Goal: Task Accomplishment & Management: Use online tool/utility

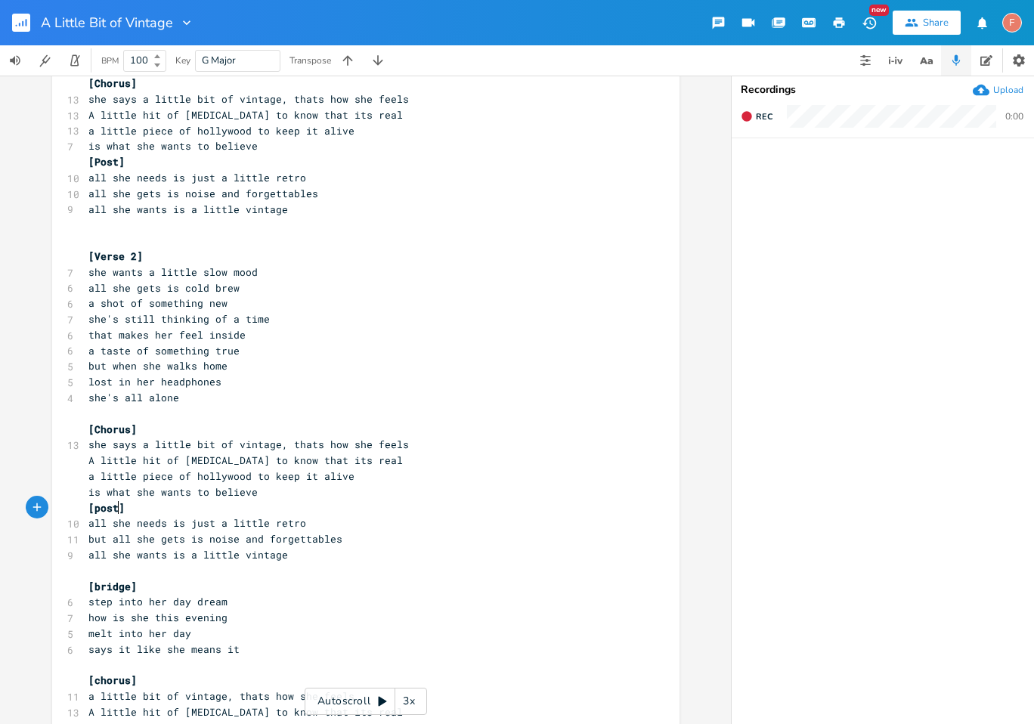
scroll to position [336, 0]
click at [1027, 61] on button "button" at bounding box center [1018, 60] width 29 height 30
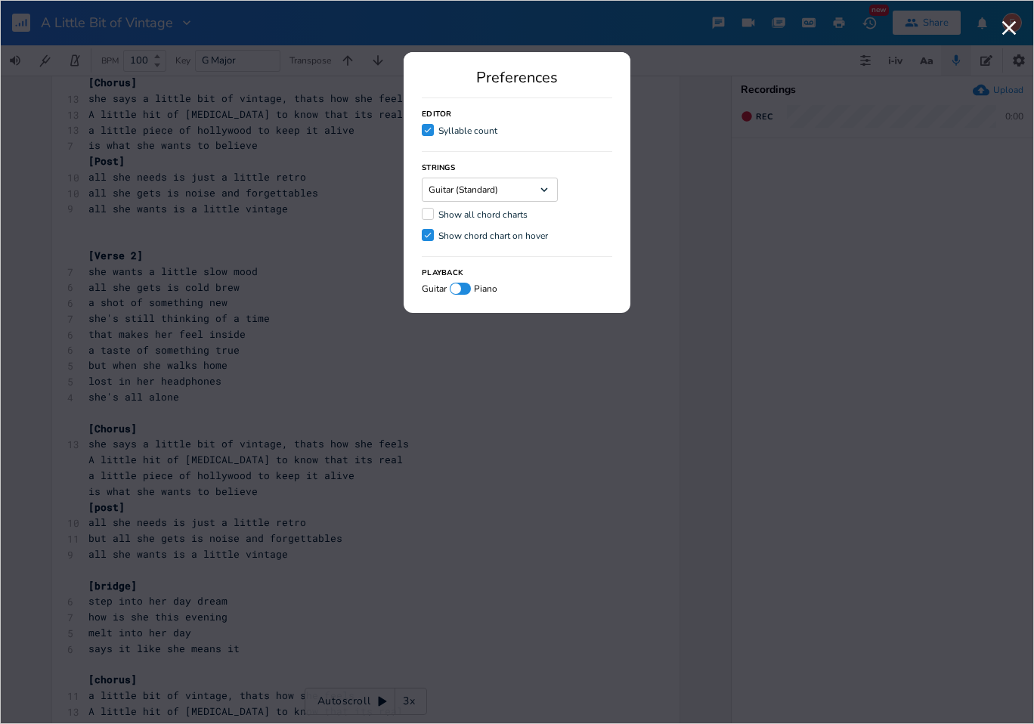
click at [466, 288] on div at bounding box center [460, 289] width 21 height 12
click at [464, 287] on div at bounding box center [465, 289] width 11 height 11
checkbox input "false"
click at [433, 212] on div at bounding box center [428, 214] width 12 height 12
click at [422, 212] on input "Show all chord charts" at bounding box center [422, 214] width 0 height 10
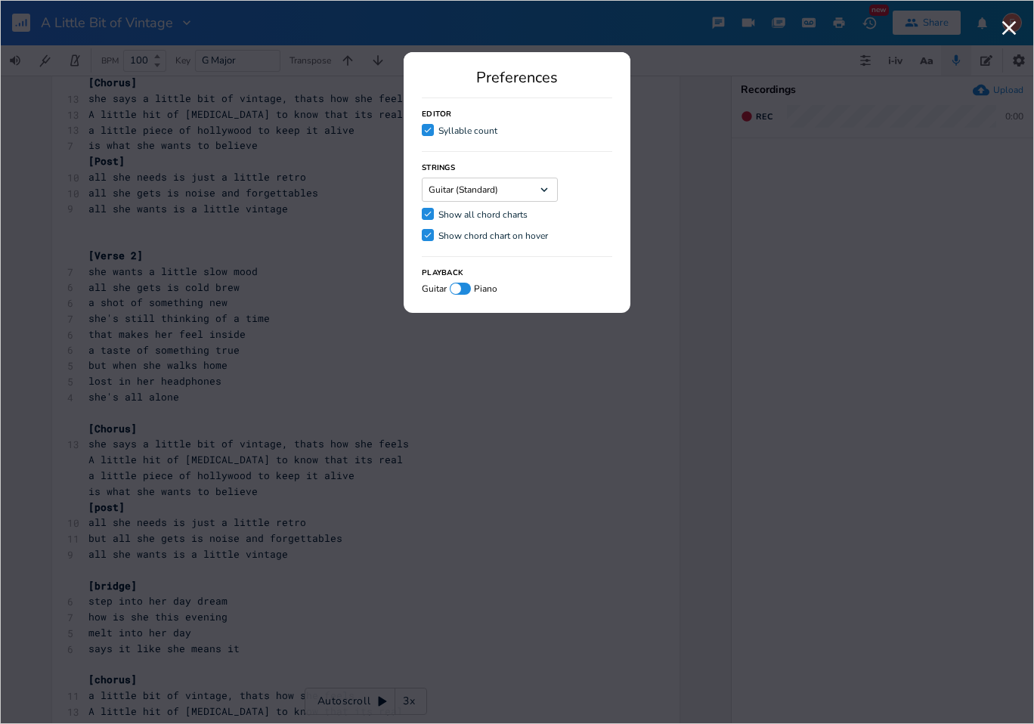
click at [431, 212] on icon "Check" at bounding box center [427, 213] width 9 height 9
click at [422, 212] on input "Check Show all chord charts" at bounding box center [422, 214] width 0 height 10
click at [431, 212] on div at bounding box center [428, 214] width 12 height 12
click at [422, 212] on input "Show all chord charts" at bounding box center [422, 214] width 0 height 10
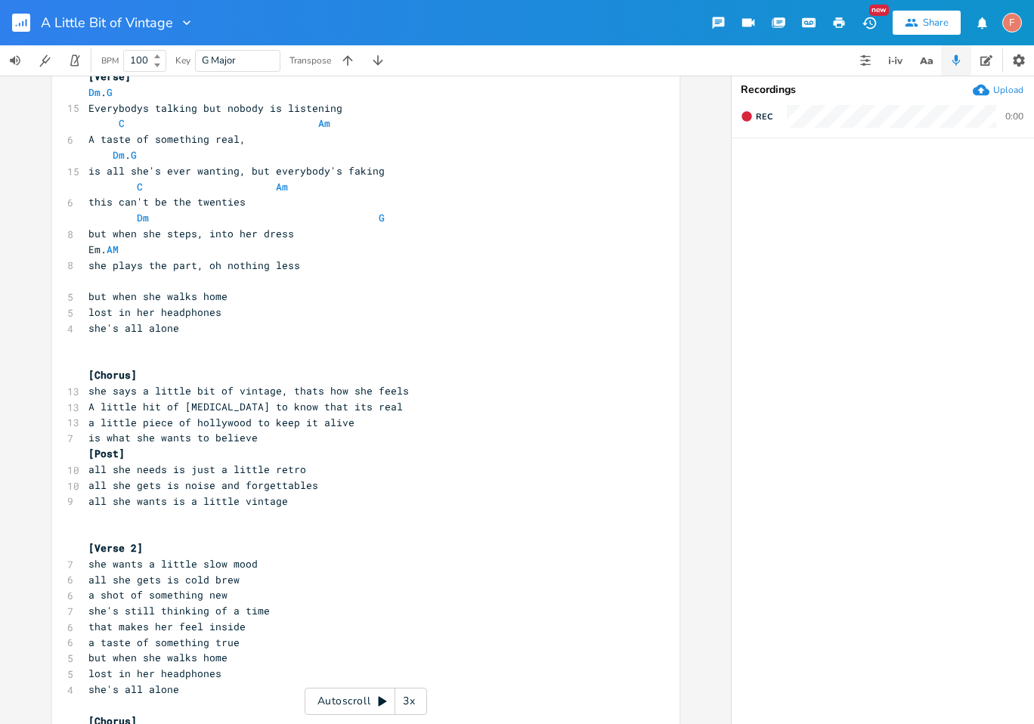
scroll to position [185, 0]
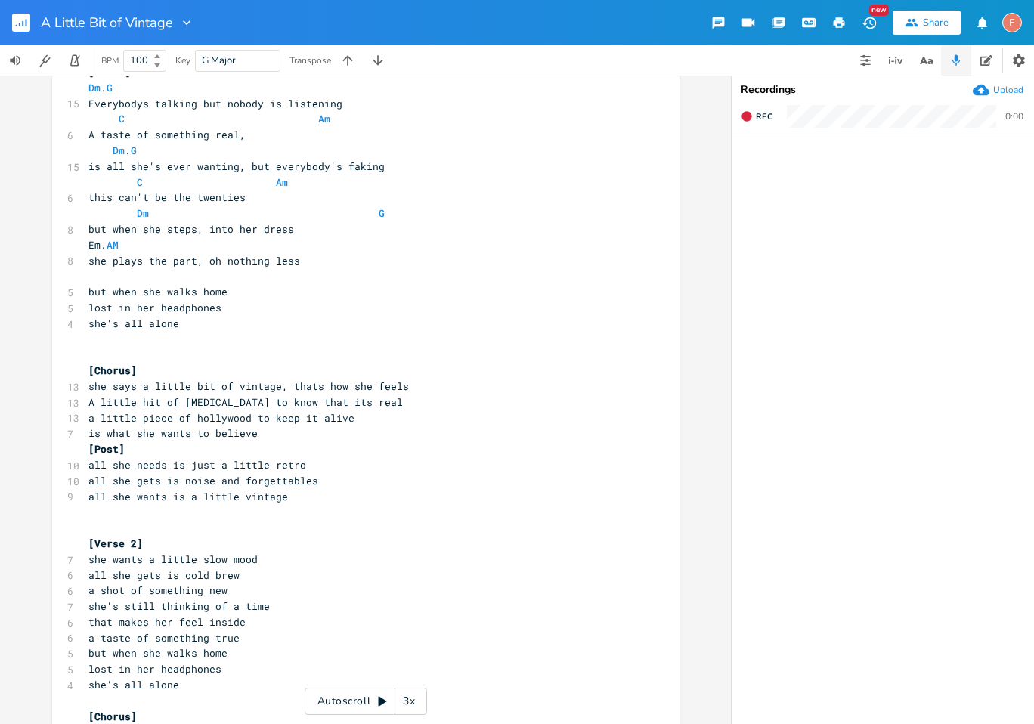
click at [185, 16] on icon "button" at bounding box center [186, 22] width 15 height 15
click at [1021, 60] on icon "button" at bounding box center [1019, 60] width 12 height 12
